Goal: Task Accomplishment & Management: Manage account settings

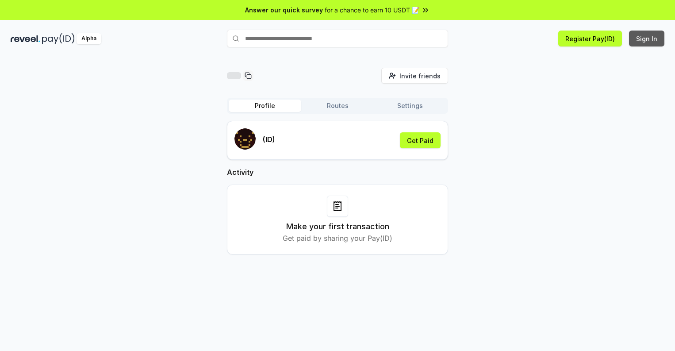
click at [647, 38] on button "Sign In" at bounding box center [646, 39] width 35 height 16
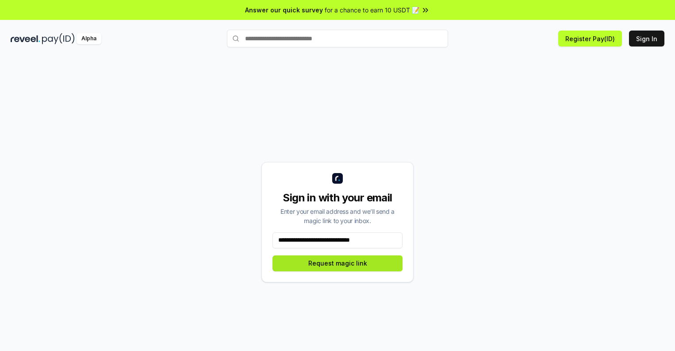
type input "**********"
click at [337, 263] on button "Request magic link" at bounding box center [337, 263] width 130 height 16
